Goal: Task Accomplishment & Management: Use online tool/utility

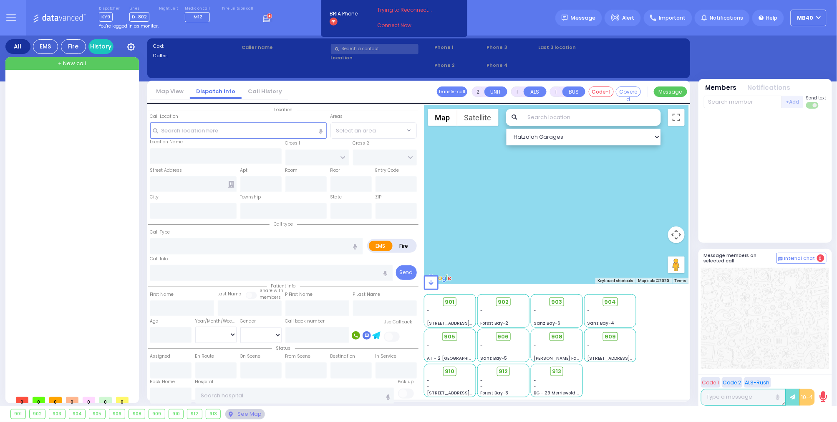
click at [266, 20] on rect at bounding box center [266, 20] width 1 height 1
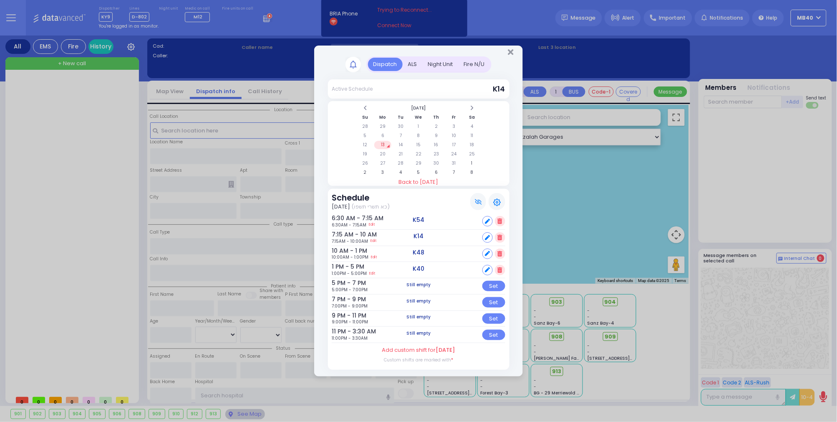
click at [409, 63] on div "ALS" at bounding box center [413, 65] width 20 height 14
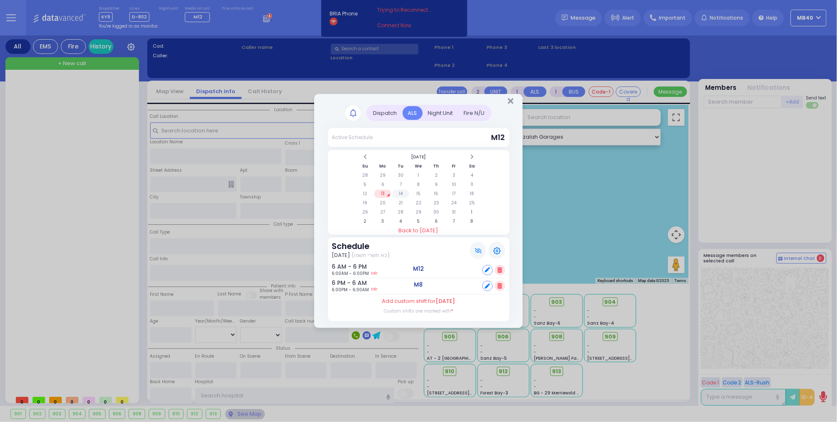
click at [401, 190] on td "14" at bounding box center [400, 194] width 17 height 8
click at [488, 283] on icon at bounding box center [487, 285] width 5 height 5
select select
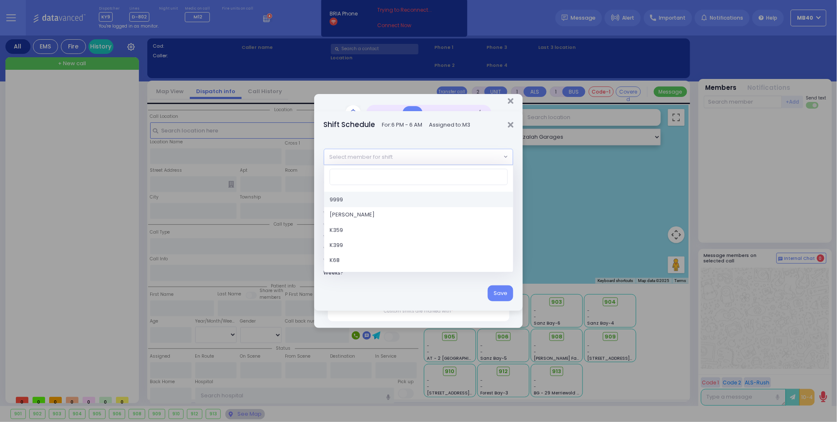
click at [383, 159] on span "Select member for shift" at bounding box center [361, 157] width 63 height 8
click at [381, 173] on input "search" at bounding box center [419, 177] width 178 height 16
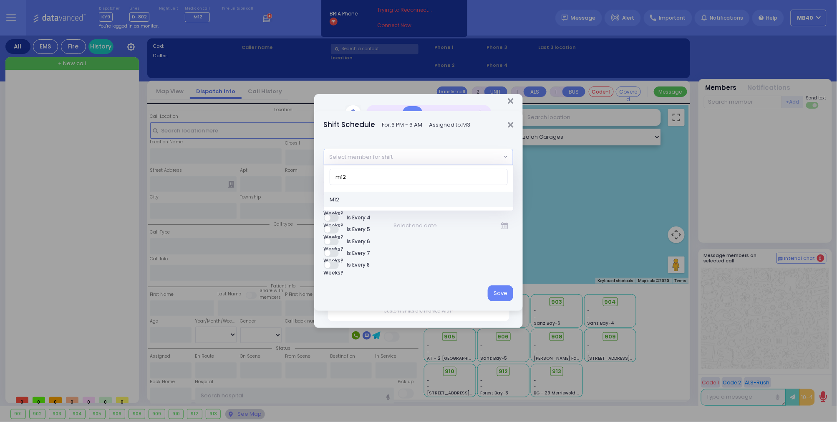
type input "m12"
select select "946f5b26-7864-49d0-854f-0fc8fa82d363"
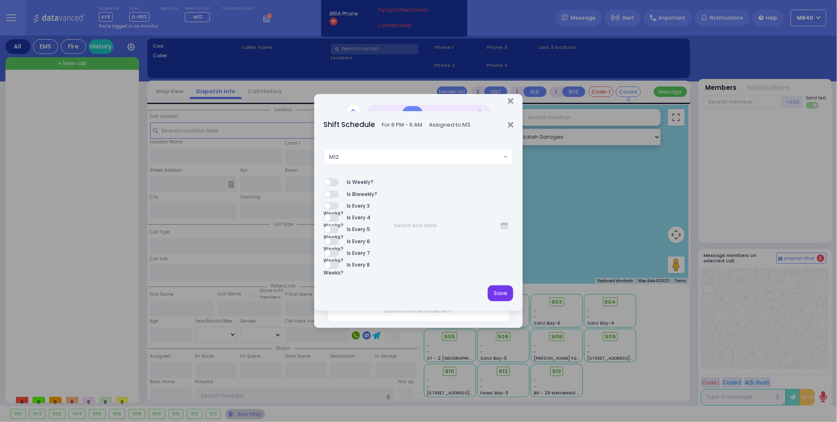
click at [496, 293] on button "Save" at bounding box center [500, 293] width 25 height 16
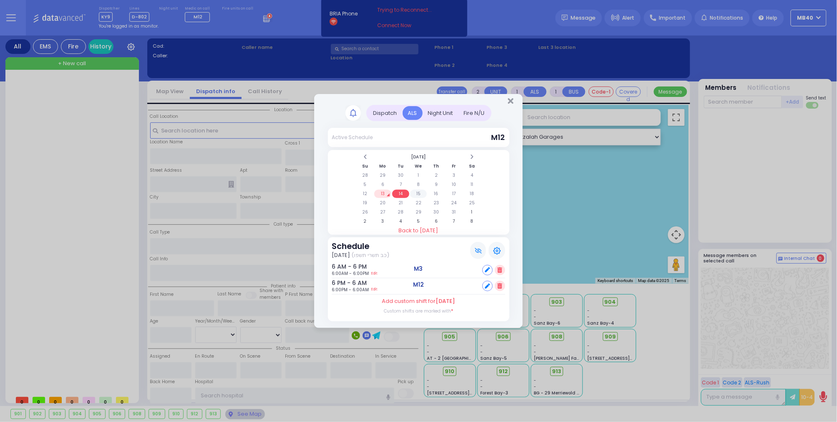
click at [420, 190] on td "15" at bounding box center [418, 194] width 17 height 8
click at [490, 283] on icon at bounding box center [487, 285] width 5 height 5
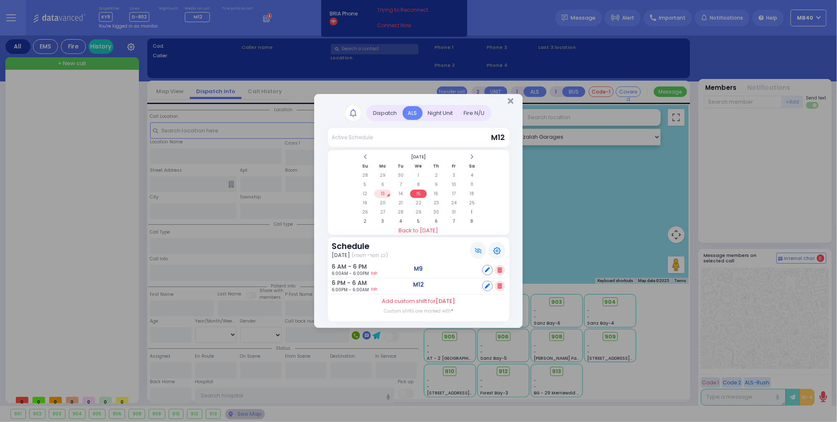
select select
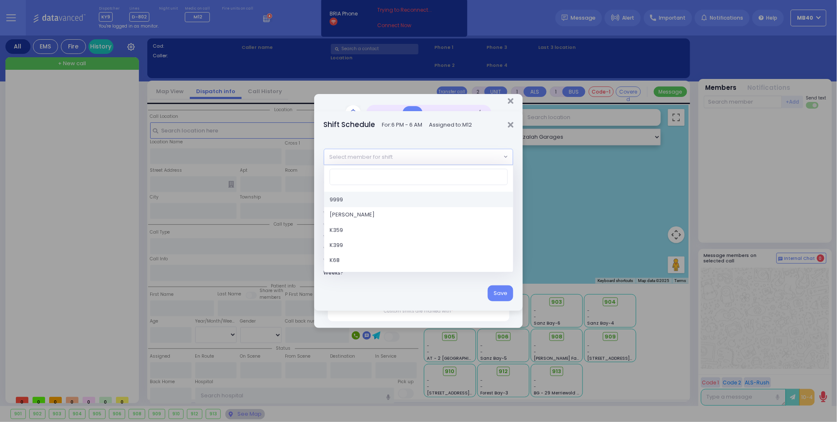
click at [448, 155] on span "Select member for shift" at bounding box center [412, 156] width 177 height 15
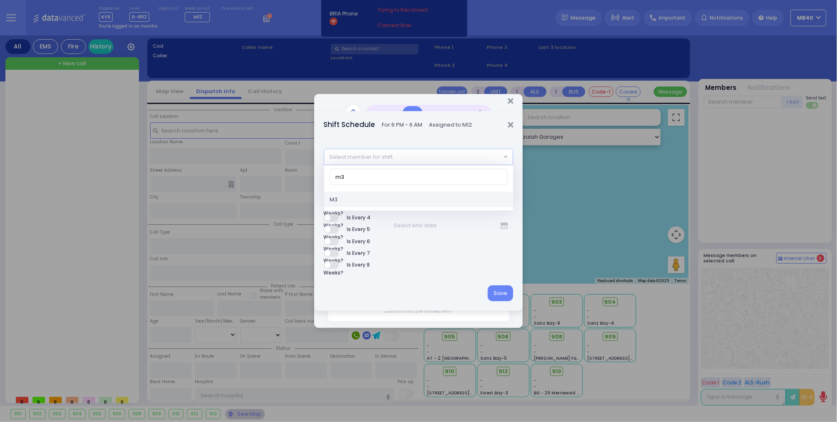
type input "m3"
select select "0bc4bf6d-6c4f-4fd2-87d0-ec4d8528871f"
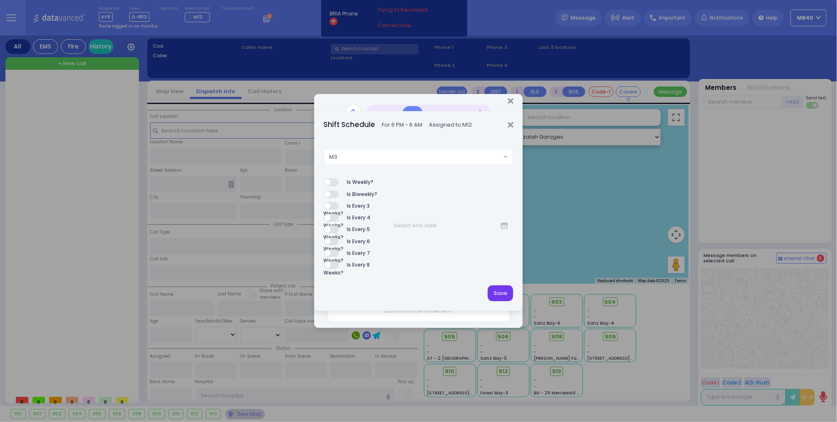
click at [499, 289] on button "Save" at bounding box center [500, 293] width 25 height 16
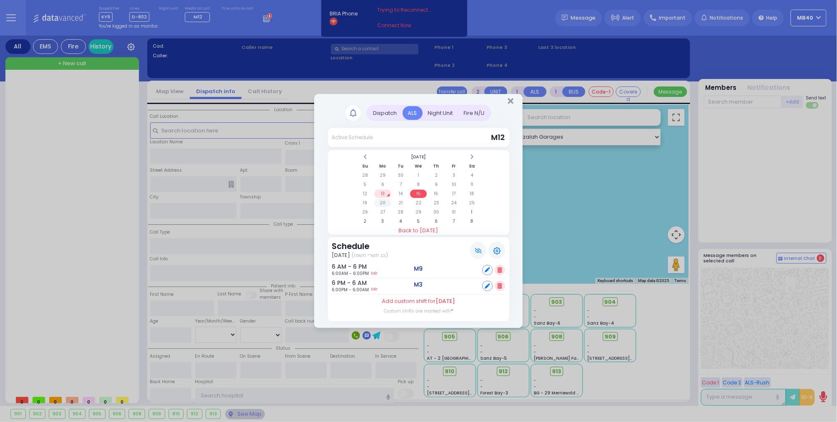
click at [384, 201] on td "20" at bounding box center [382, 203] width 17 height 8
click at [487, 268] on icon at bounding box center [487, 269] width 5 height 5
select select
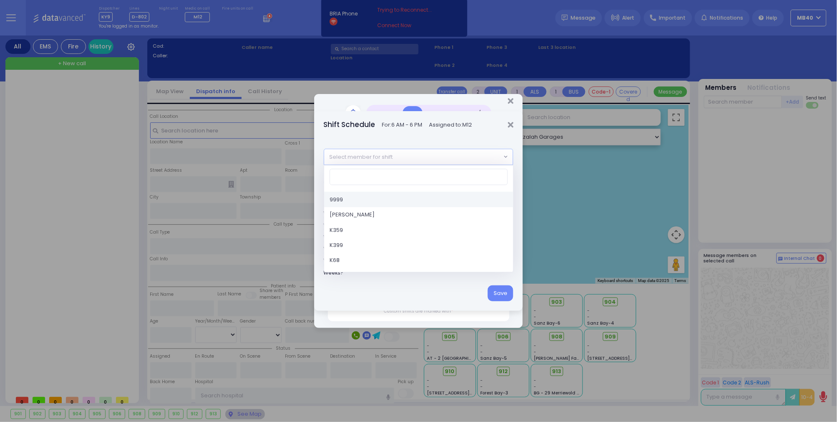
click at [411, 153] on span "Select member for shift" at bounding box center [412, 156] width 177 height 15
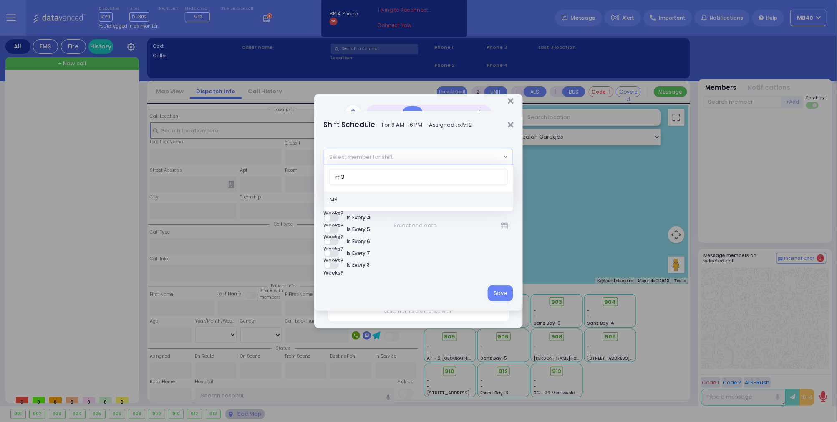
type input "m3"
select select "0bc4bf6d-6c4f-4fd2-87d0-ec4d8528871f"
click at [495, 291] on button "Save" at bounding box center [500, 293] width 25 height 16
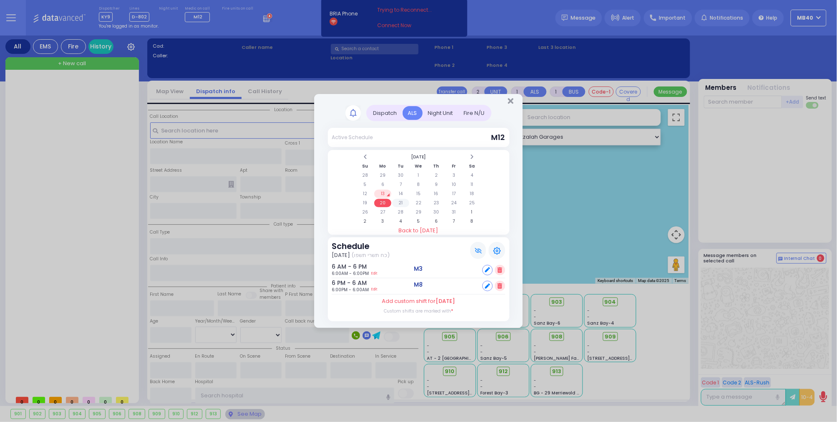
click at [402, 200] on td "21" at bounding box center [400, 203] width 17 height 8
click at [486, 268] on icon at bounding box center [487, 269] width 5 height 5
select select
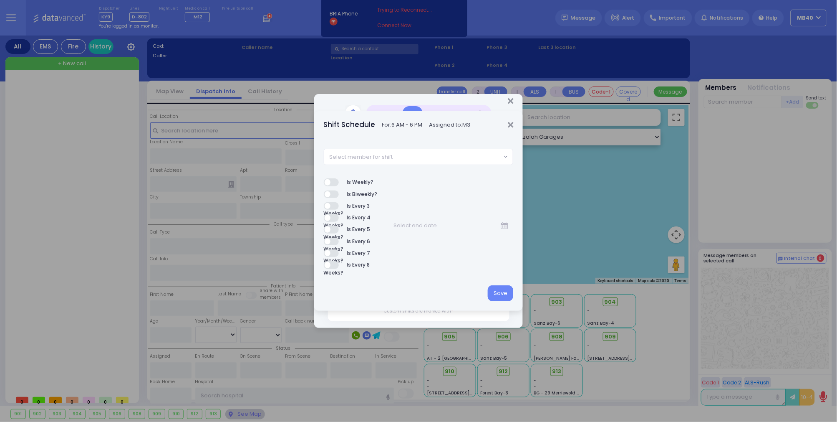
click at [387, 157] on span "Select member for shift" at bounding box center [361, 157] width 63 height 8
type input "m12"
select select "946f5b26-7864-49d0-854f-0fc8fa82d363"
click at [503, 296] on button "Save" at bounding box center [500, 293] width 25 height 16
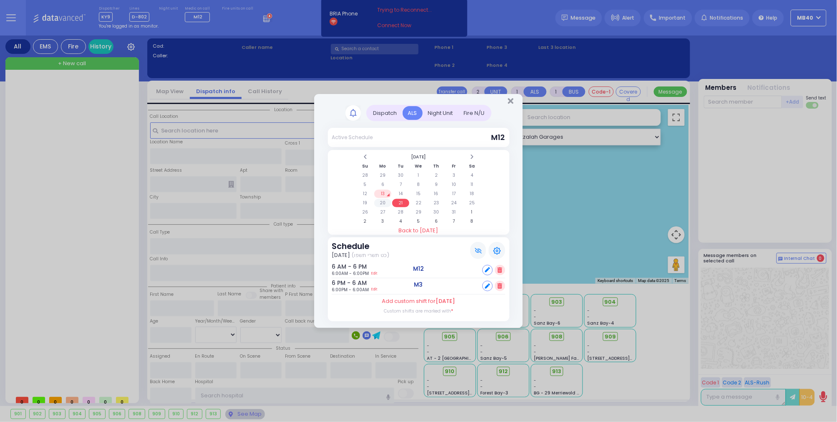
click at [382, 199] on td "20" at bounding box center [382, 203] width 17 height 8
click at [384, 190] on td "13" at bounding box center [382, 194] width 17 height 8
click at [402, 191] on td "14" at bounding box center [400, 194] width 17 height 8
click at [387, 111] on div "Dispatch" at bounding box center [385, 113] width 35 height 14
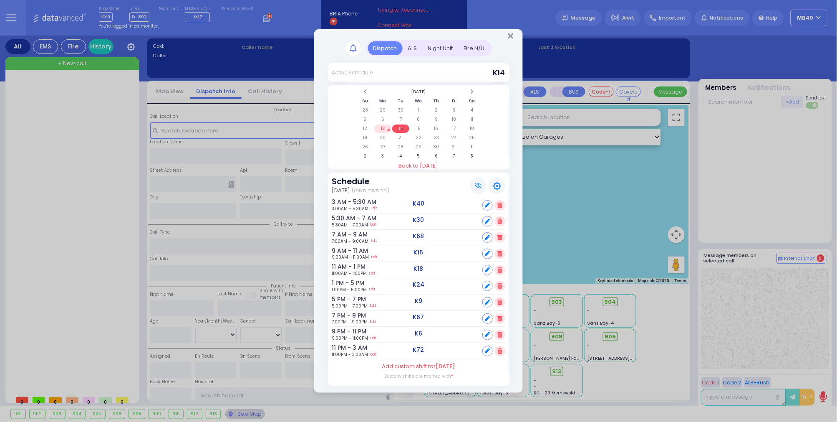
click at [414, 43] on div "ALS" at bounding box center [413, 48] width 20 height 14
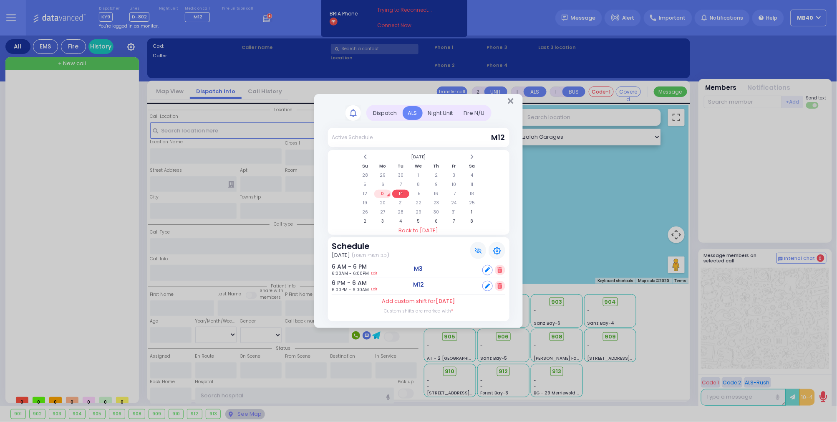
click at [384, 192] on td "13" at bounding box center [382, 194] width 17 height 8
click at [403, 191] on td "14" at bounding box center [400, 194] width 17 height 8
click at [419, 190] on td "15" at bounding box center [418, 194] width 17 height 8
click at [386, 200] on td "20" at bounding box center [382, 203] width 17 height 8
click at [402, 200] on td "21" at bounding box center [400, 203] width 17 height 8
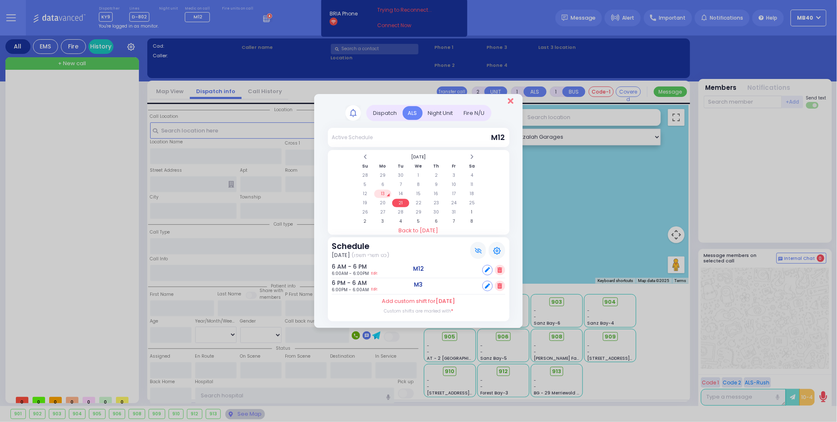
click at [513, 97] on icon "Close" at bounding box center [510, 101] width 5 height 8
